Goal: Task Accomplishment & Management: Use online tool/utility

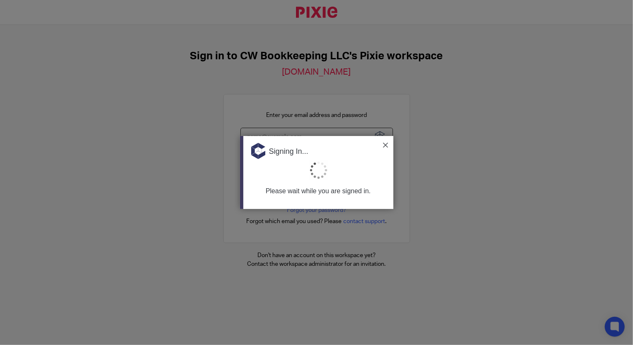
type input "Support@cwbookkeepingservice.com"
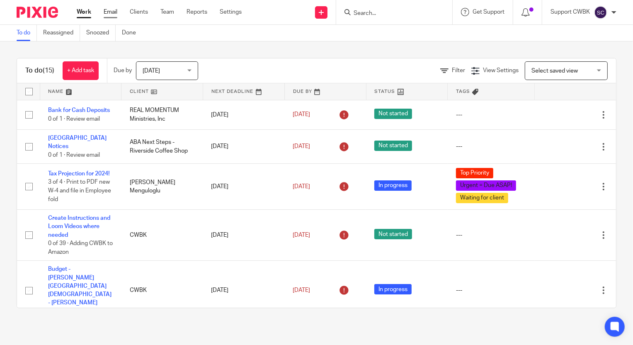
click at [111, 11] on link "Email" at bounding box center [111, 12] width 14 height 8
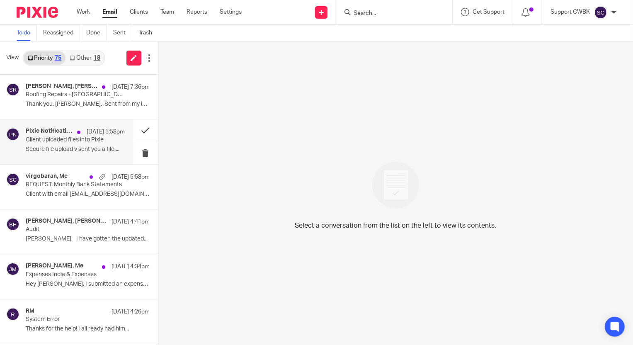
click at [45, 141] on p "Client uploaded files into Pixie" at bounding box center [65, 139] width 79 height 7
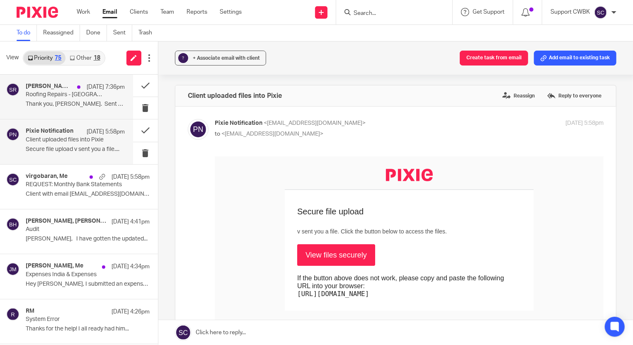
click at [35, 105] on p "Thank you, Shannon. Sent from my iPhone ..." at bounding box center [75, 104] width 99 height 7
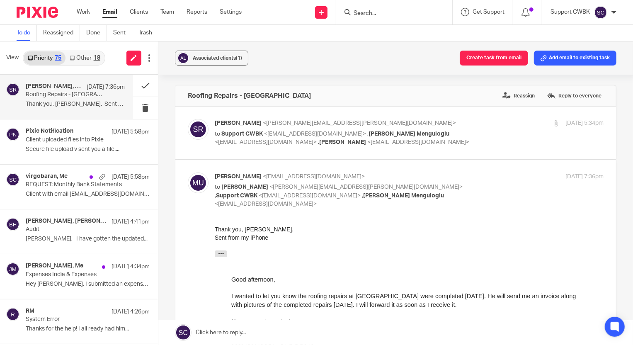
click at [467, 133] on div "Shannon Reeves <shannon.reeves@dkmanagement.net> to Support CWBK <support@cwboo…" at bounding box center [409, 133] width 389 height 28
checkbox input "true"
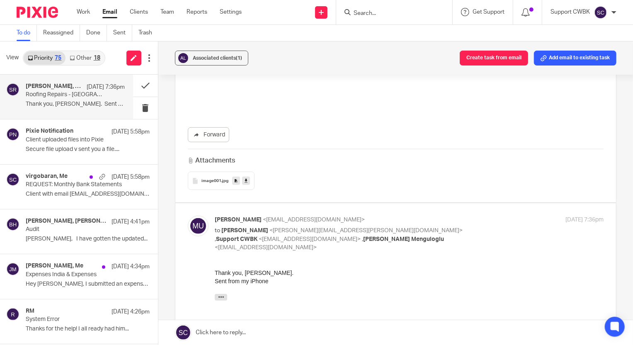
scroll to position [377, 0]
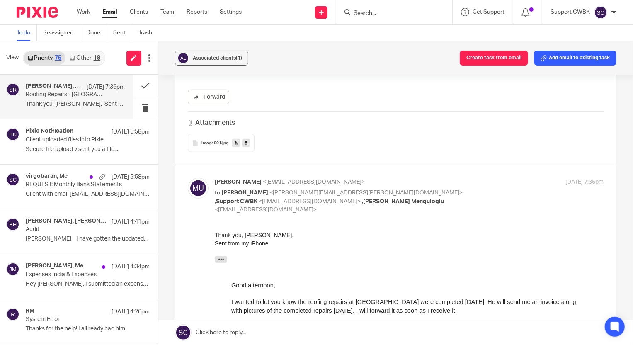
click at [84, 58] on link "Other 18" at bounding box center [84, 57] width 39 height 13
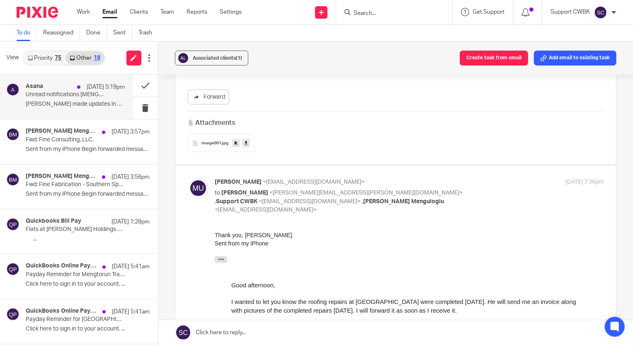
click at [56, 95] on p "Unread notifications [MENGTORUN]" at bounding box center [65, 94] width 79 height 7
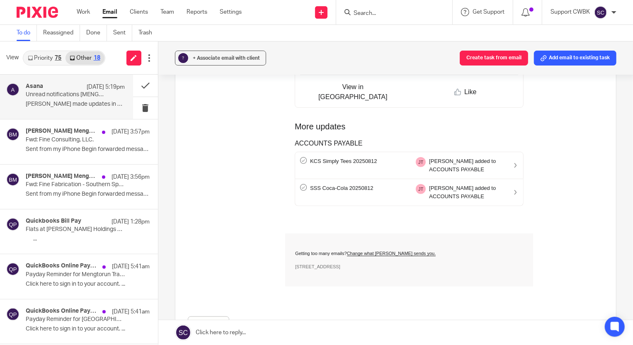
scroll to position [0, 0]
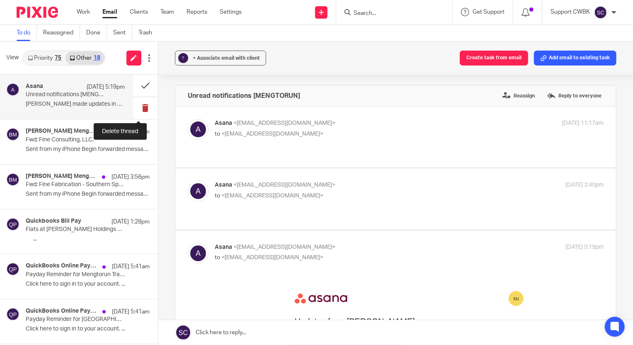
click at [137, 107] on button at bounding box center [145, 108] width 25 height 22
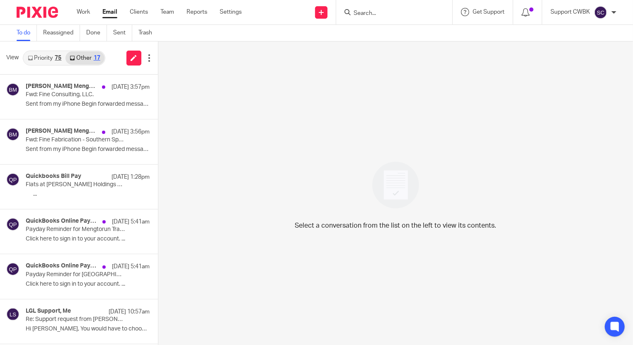
click at [28, 62] on link "Priority 75" at bounding box center [45, 57] width 42 height 13
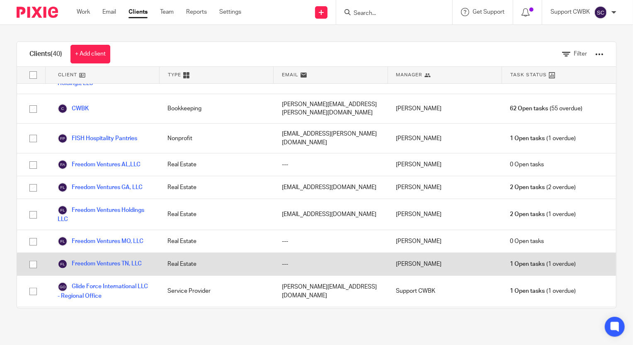
scroll to position [301, 0]
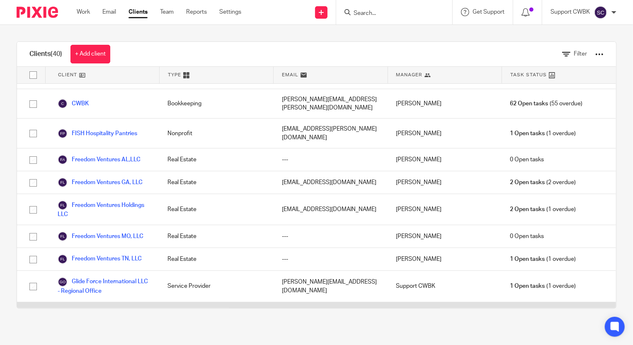
click at [91, 308] on link "[GEOGRAPHIC_DATA]" at bounding box center [94, 313] width 73 height 10
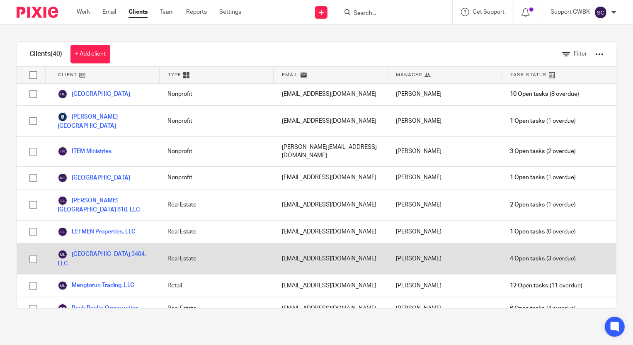
scroll to position [527, 0]
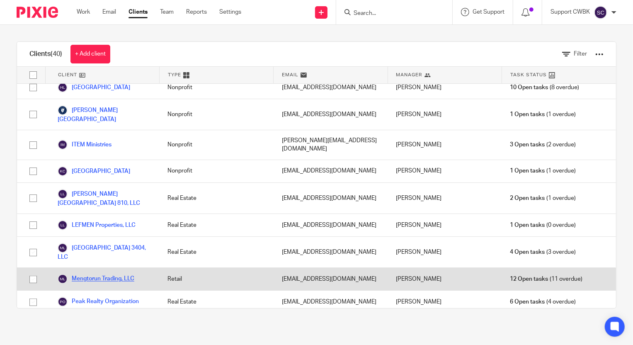
click at [103, 274] on link "Mengtorun Trading, LLC" at bounding box center [96, 279] width 77 height 10
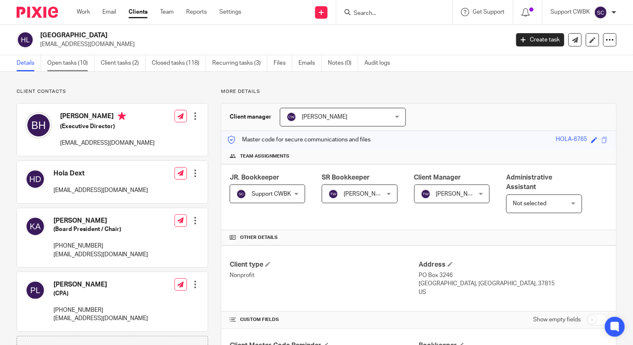
click at [65, 60] on link "Open tasks (10)" at bounding box center [70, 63] width 47 height 16
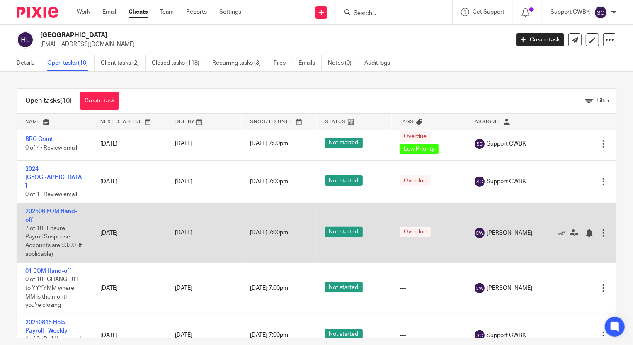
scroll to position [267, 0]
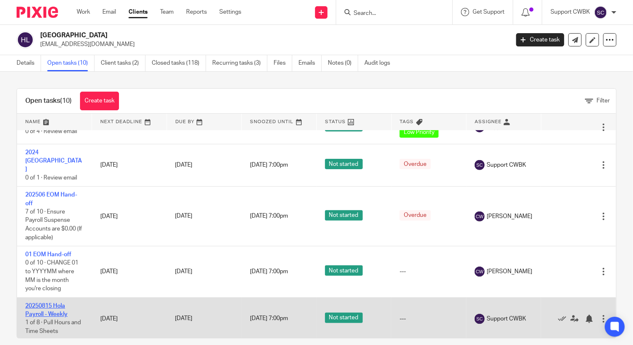
click at [51, 303] on link "20250815 Hola Payroll - Weekly" at bounding box center [46, 310] width 42 height 14
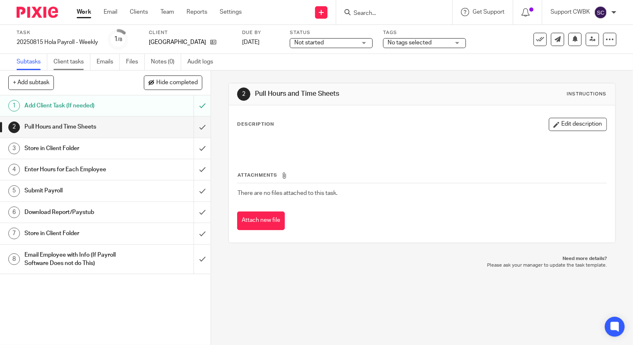
click at [74, 62] on link "Client tasks" at bounding box center [71, 62] width 37 height 16
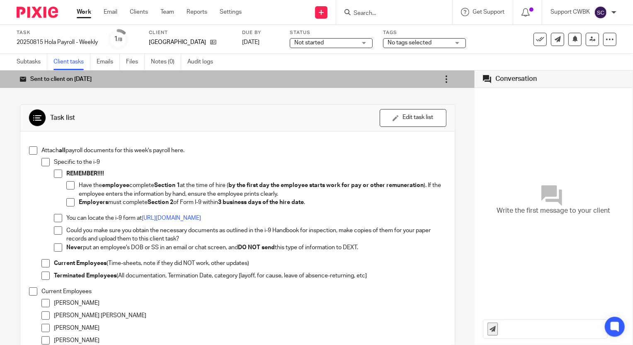
click at [442, 78] on icon at bounding box center [446, 79] width 8 height 8
click at [416, 100] on link "Re-send email" at bounding box center [409, 102] width 37 height 8
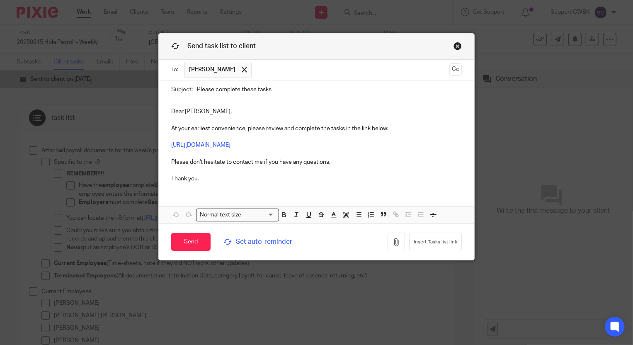
click at [254, 92] on input "Please complete these tasks" at bounding box center [329, 89] width 265 height 19
type input "Please complete these payroll tasks"
click at [189, 238] on input "Send" at bounding box center [190, 242] width 39 height 18
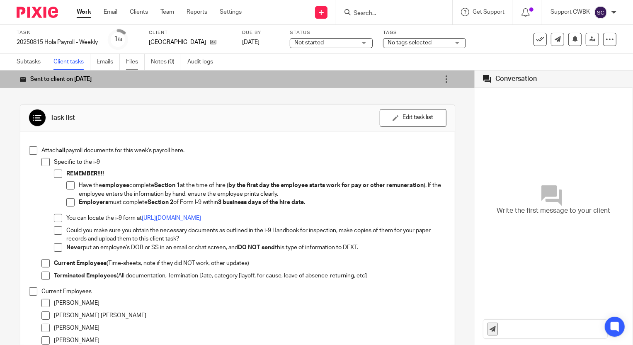
click at [131, 63] on link "Files" at bounding box center [135, 62] width 19 height 16
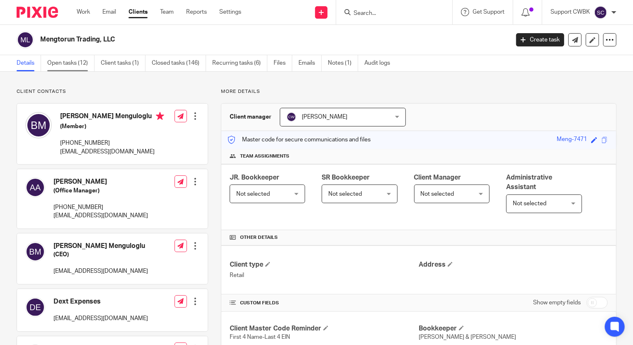
click at [70, 63] on link "Open tasks (12)" at bounding box center [70, 63] width 47 height 16
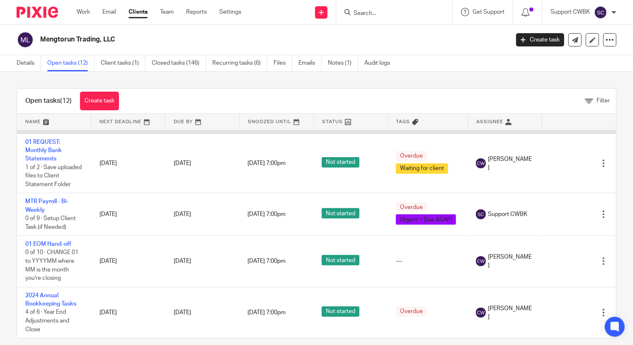
scroll to position [485, 0]
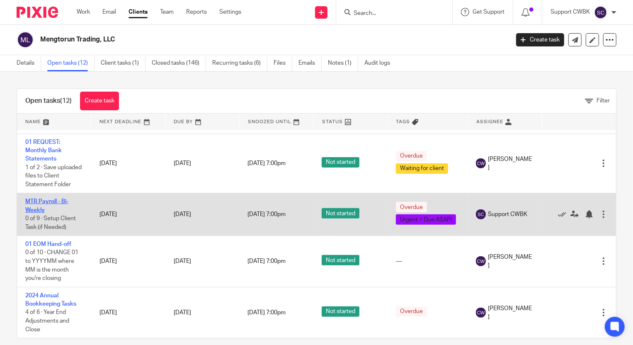
click at [43, 198] on link "MTR Payroll - Bi-Weekly" at bounding box center [46, 205] width 43 height 14
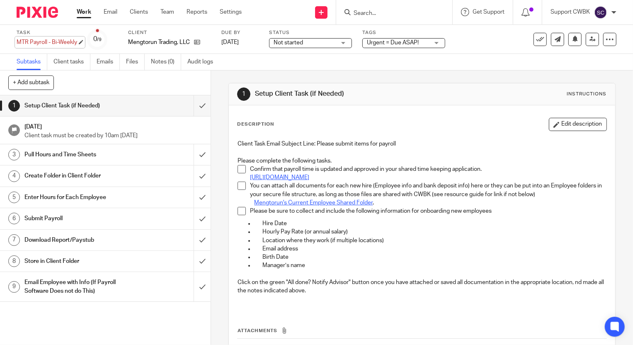
click at [17, 40] on div "MTR Payroll - Bi-Weekly Save MTR Payroll - Bi-Weekly" at bounding box center [47, 42] width 60 height 8
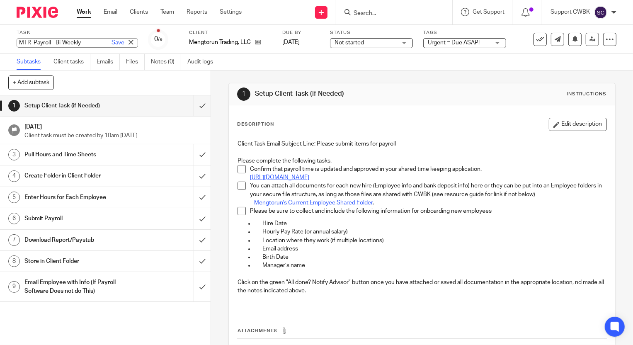
click at [17, 41] on input "MTR Payroll - Bi-Weekly" at bounding box center [77, 43] width 121 height 10
type input "20250815 MTR Payroll - Bi-Weekly"
click at [111, 42] on link "Save" at bounding box center [117, 43] width 13 height 8
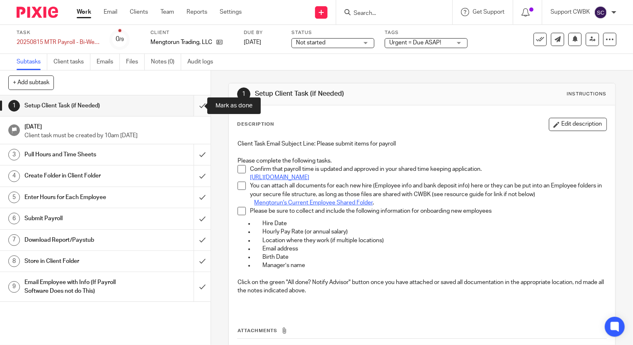
click at [194, 106] on input "submit" at bounding box center [105, 105] width 210 height 21
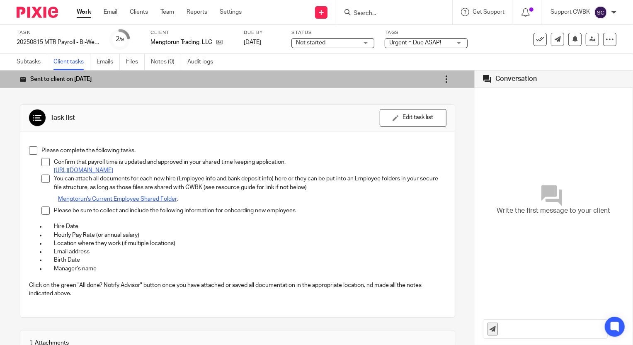
click at [442, 77] on icon at bounding box center [446, 79] width 8 height 8
click at [421, 103] on link "Re-send email" at bounding box center [409, 102] width 37 height 8
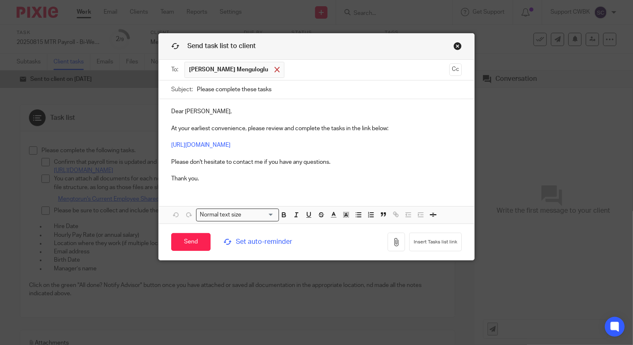
click at [274, 70] on span at bounding box center [276, 69] width 5 height 5
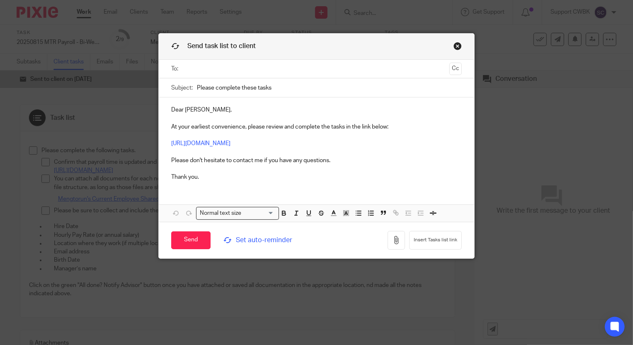
click at [244, 73] on input "text" at bounding box center [315, 69] width 259 height 10
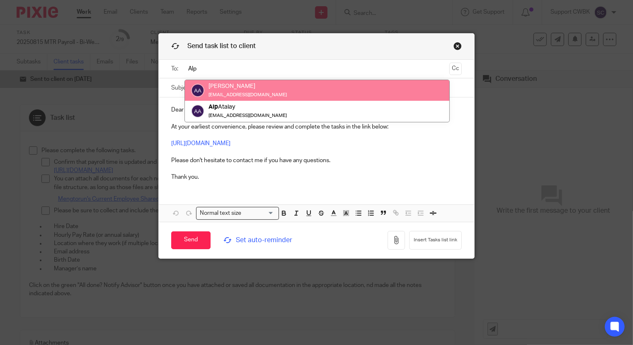
type input "Alp"
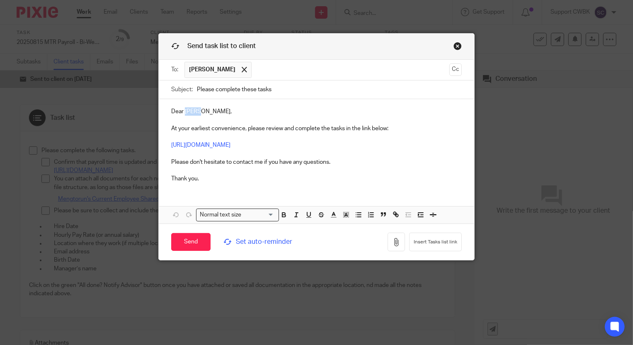
drag, startPoint x: 183, startPoint y: 111, endPoint x: 196, endPoint y: 113, distance: 12.9
click at [196, 113] on p "Dear Baran, At your earliest convenience, please review and complete the tasks …" at bounding box center [316, 144] width 291 height 75
click at [182, 239] on input "Send" at bounding box center [190, 242] width 39 height 18
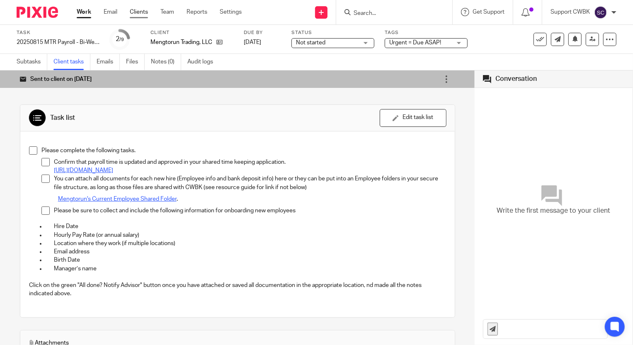
click at [136, 10] on link "Clients" at bounding box center [139, 12] width 18 height 8
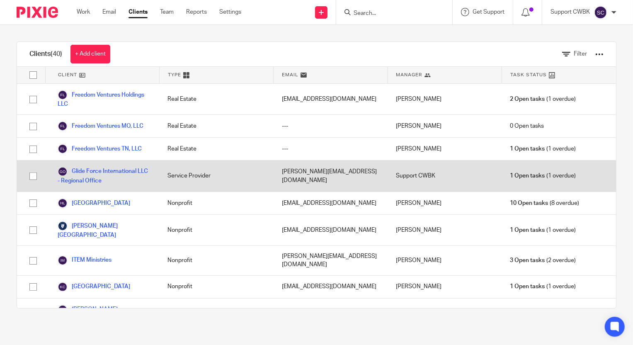
scroll to position [414, 0]
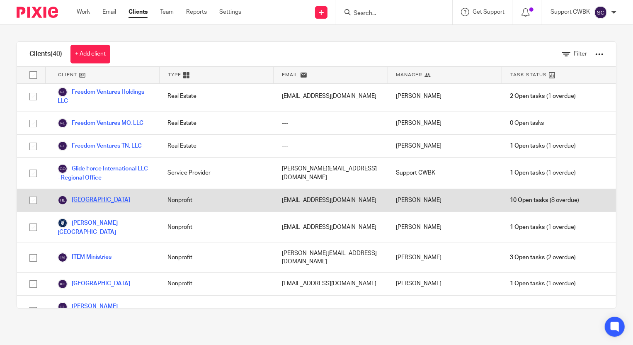
click at [107, 195] on link "[GEOGRAPHIC_DATA]" at bounding box center [94, 200] width 73 height 10
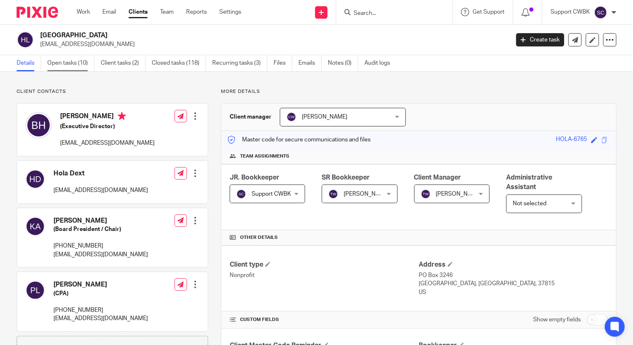
click at [71, 62] on link "Open tasks (10)" at bounding box center [70, 63] width 47 height 16
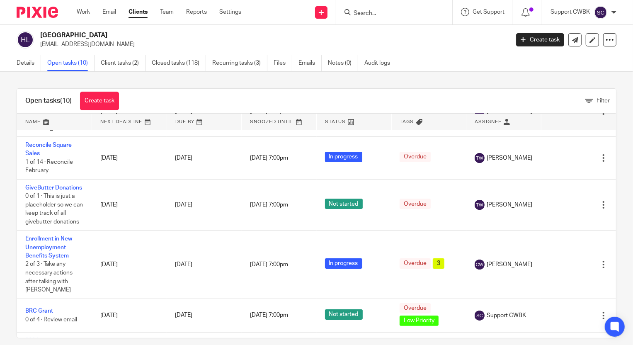
scroll to position [41, 0]
